Goal: Check status

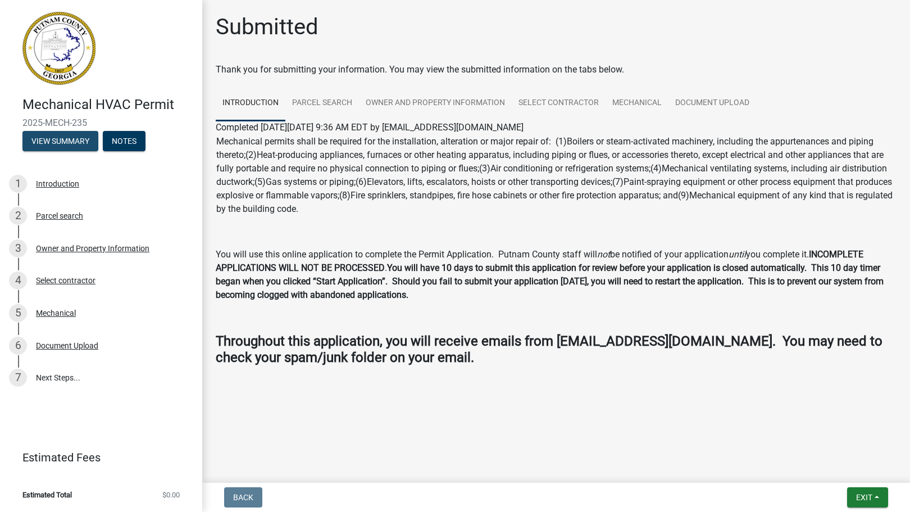
click at [70, 138] on button "View Summary" at bounding box center [60, 141] width 76 height 20
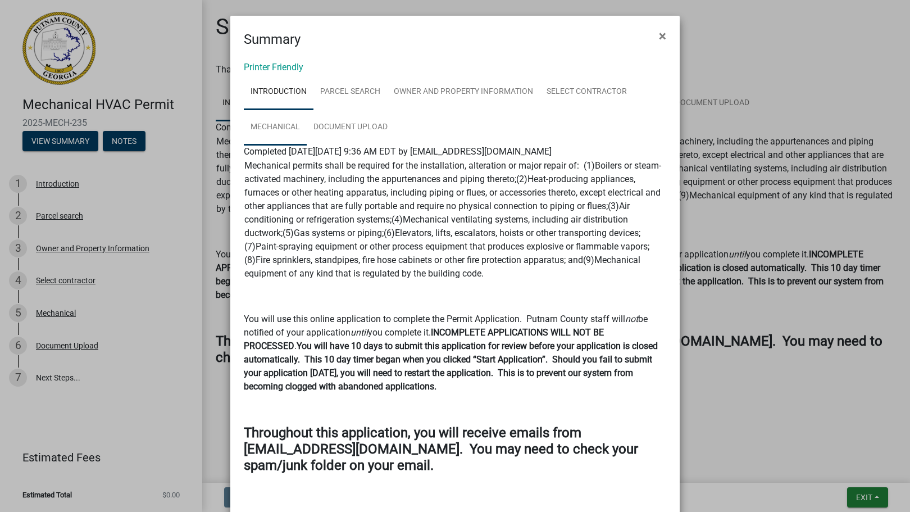
click at [270, 126] on link "Mechanical" at bounding box center [275, 128] width 63 height 36
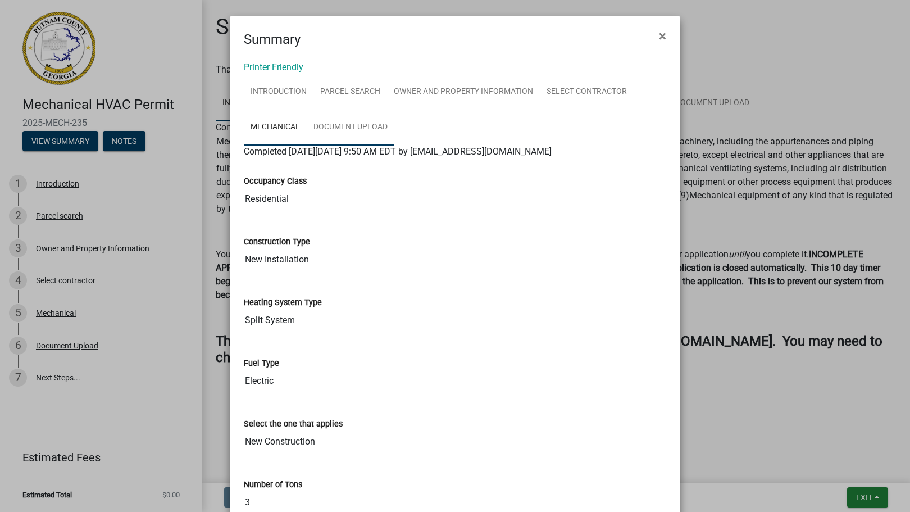
click at [340, 118] on link "Document Upload" at bounding box center [351, 128] width 88 height 36
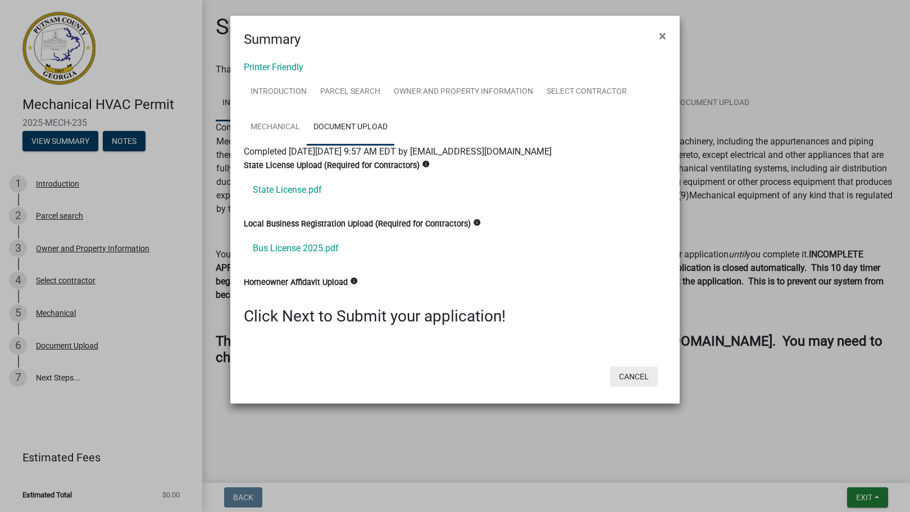
click at [632, 378] on button "Cancel" at bounding box center [634, 376] width 48 height 20
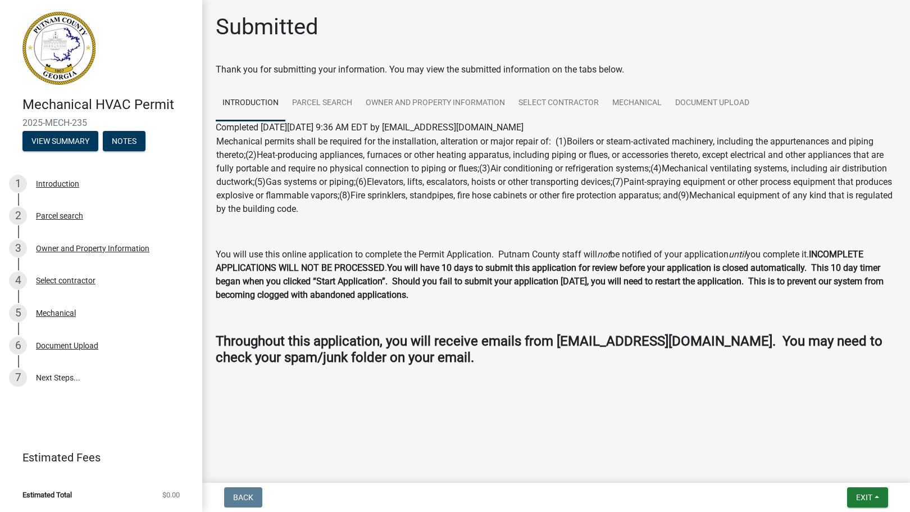
click at [81, 61] on img at bounding box center [58, 48] width 73 height 73
click at [865, 489] on button "Exit" at bounding box center [867, 497] width 41 height 20
click at [820, 442] on button "Save" at bounding box center [844, 441] width 90 height 27
click at [50, 376] on link "7 Next Steps..." at bounding box center [101, 377] width 202 height 33
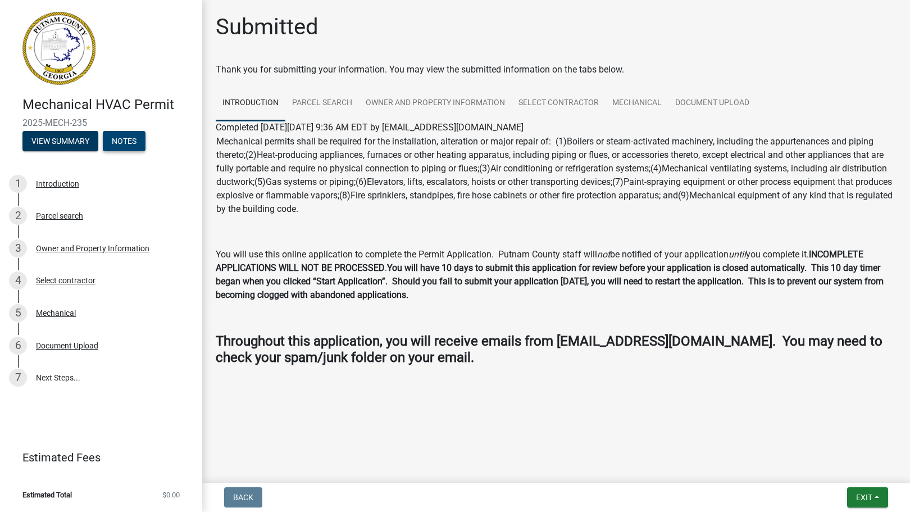
click at [133, 139] on button "Notes" at bounding box center [124, 141] width 43 height 20
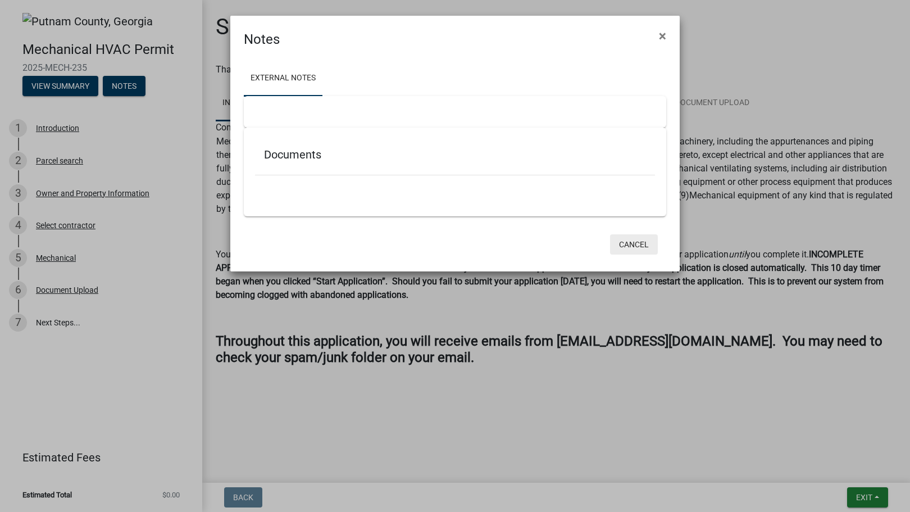
click at [634, 240] on button "Cancel" at bounding box center [634, 244] width 48 height 20
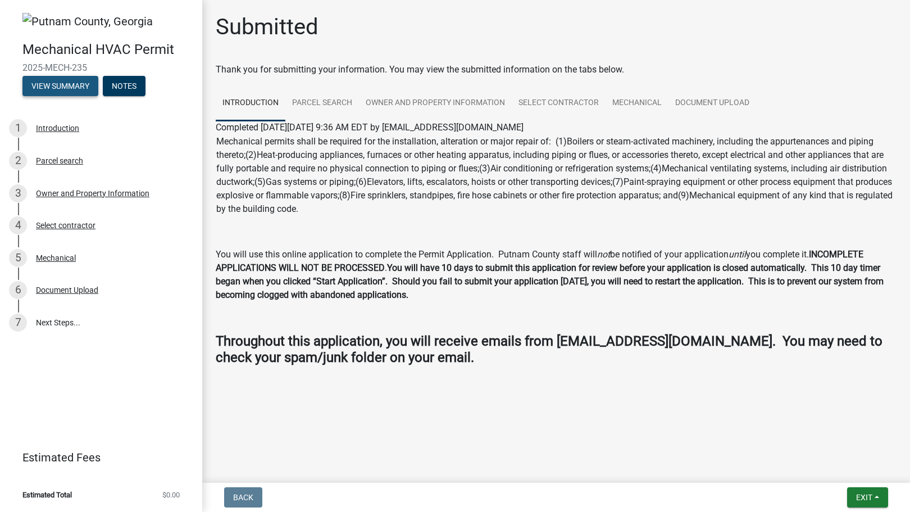
click at [67, 88] on button "View Summary" at bounding box center [60, 86] width 76 height 20
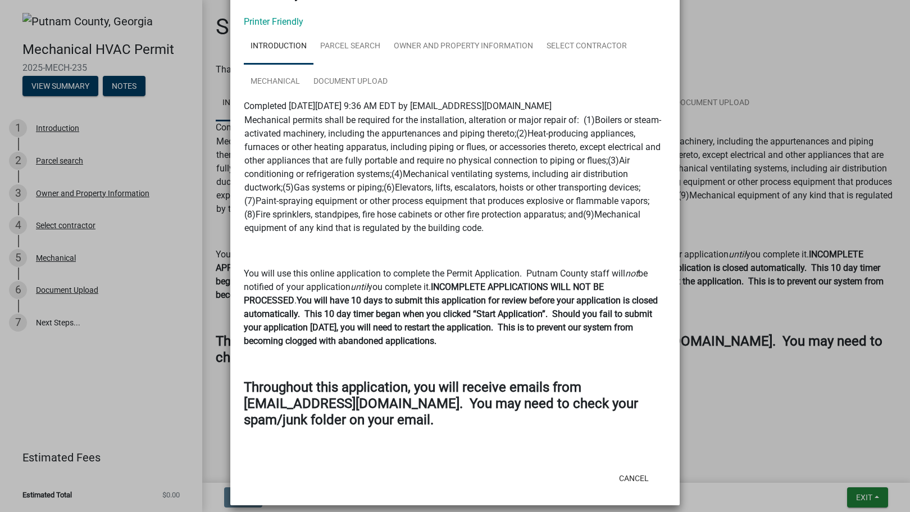
scroll to position [55, 0]
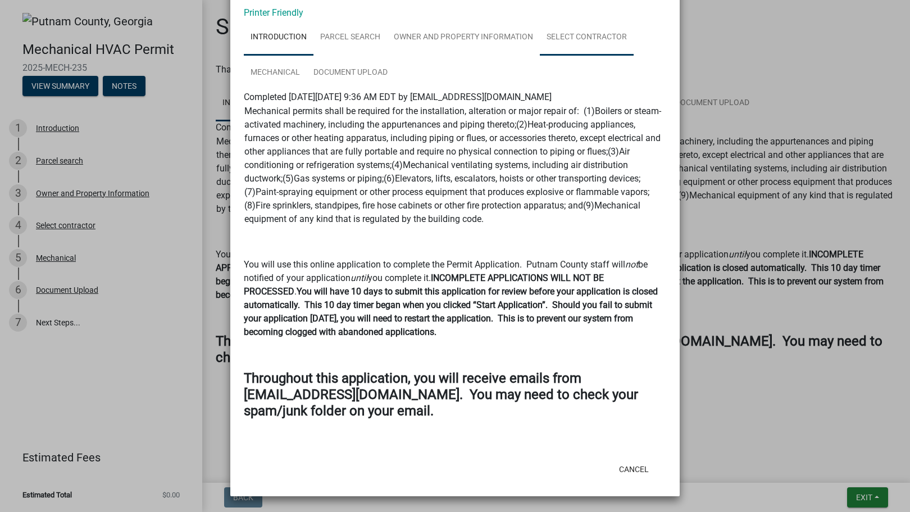
click at [557, 35] on link "Select contractor" at bounding box center [587, 38] width 94 height 36
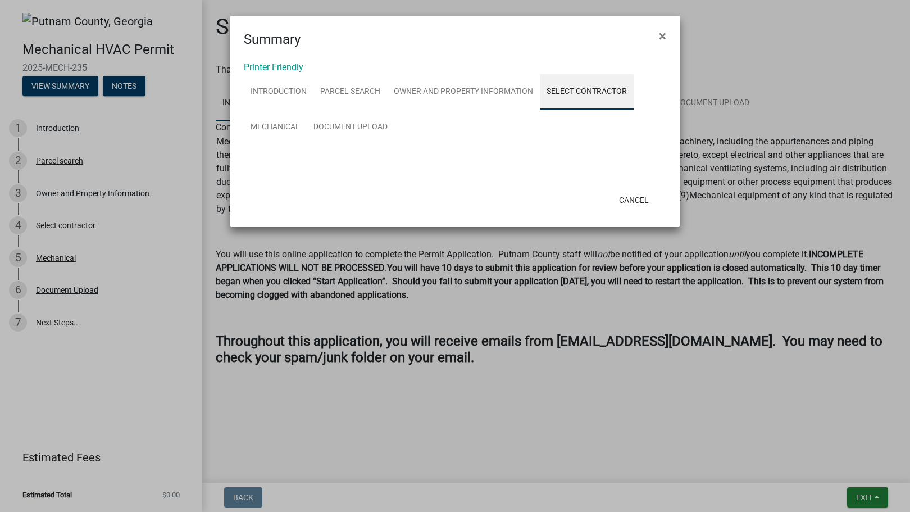
scroll to position [0, 0]
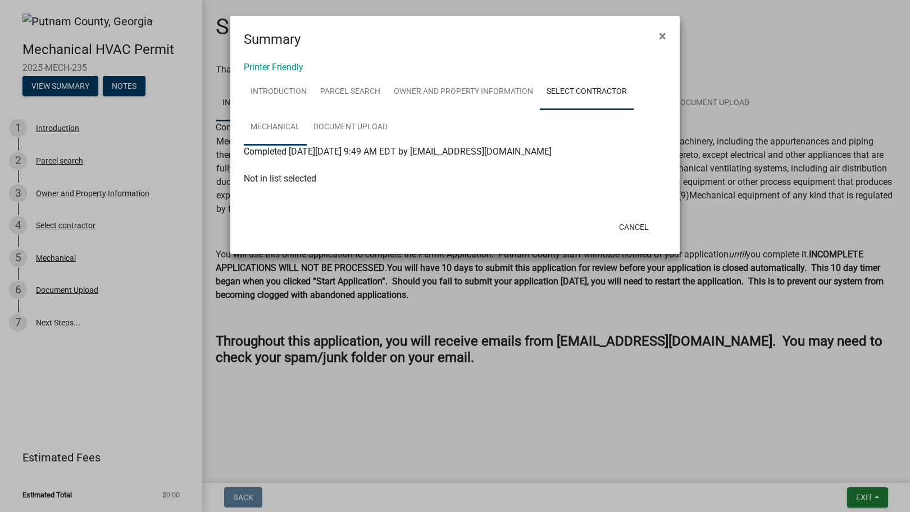
click at [276, 122] on link "Mechanical" at bounding box center [275, 128] width 63 height 36
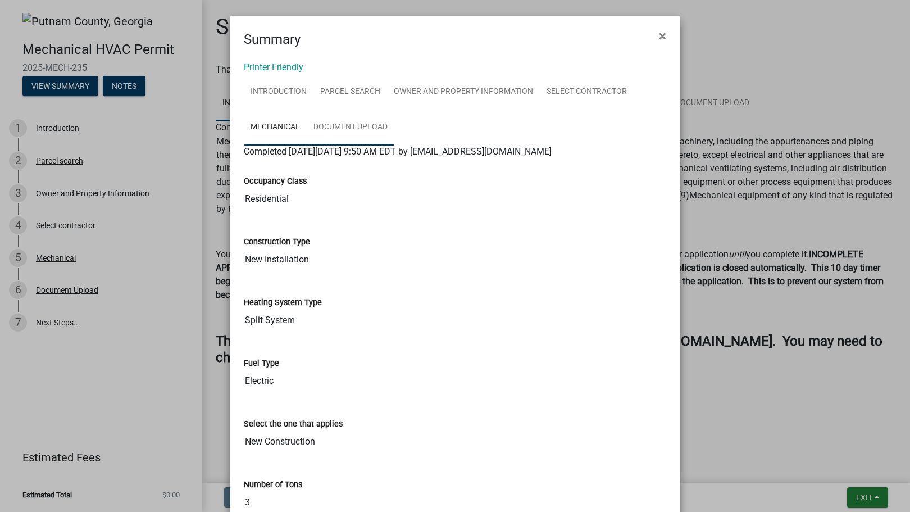
click at [339, 135] on link "Document Upload" at bounding box center [351, 128] width 88 height 36
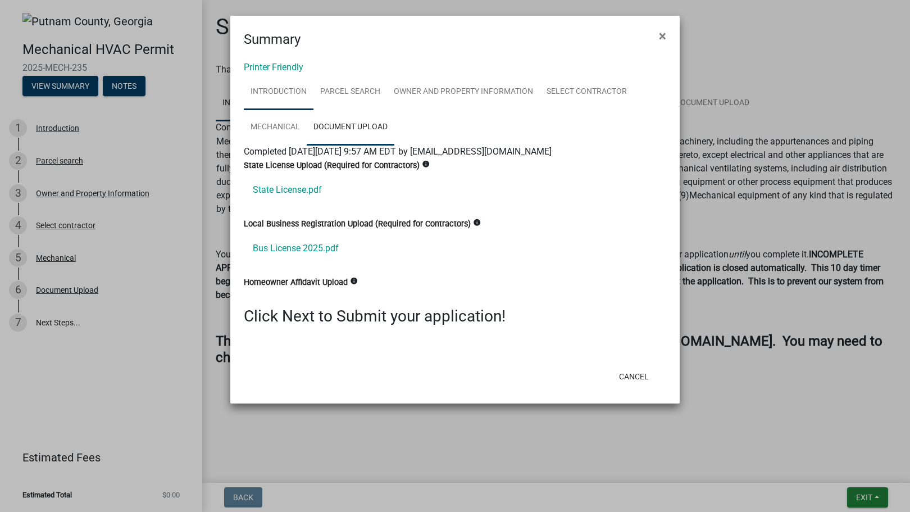
click at [276, 90] on link "Introduction" at bounding box center [279, 92] width 70 height 36
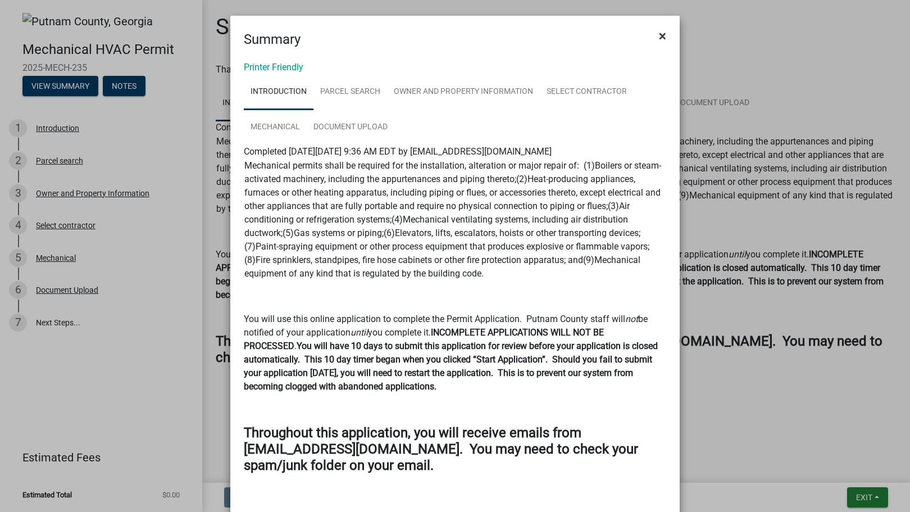
click at [659, 35] on span "×" at bounding box center [662, 36] width 7 height 16
